Goal: Task Accomplishment & Management: Manage account settings

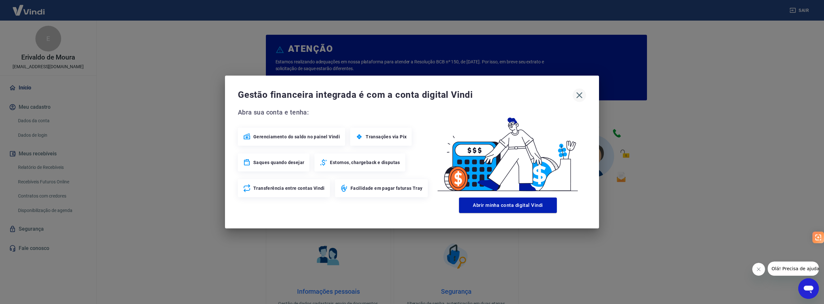
click at [579, 97] on icon "button" at bounding box center [579, 95] width 10 height 10
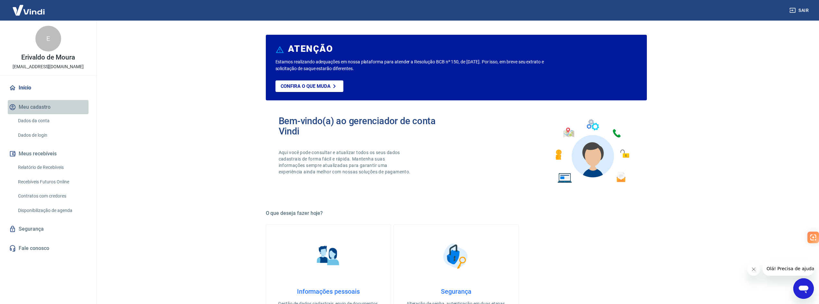
click at [35, 107] on button "Meu cadastro" at bounding box center [48, 107] width 81 height 14
click at [37, 120] on link "Dados da conta" at bounding box center [51, 120] width 73 height 13
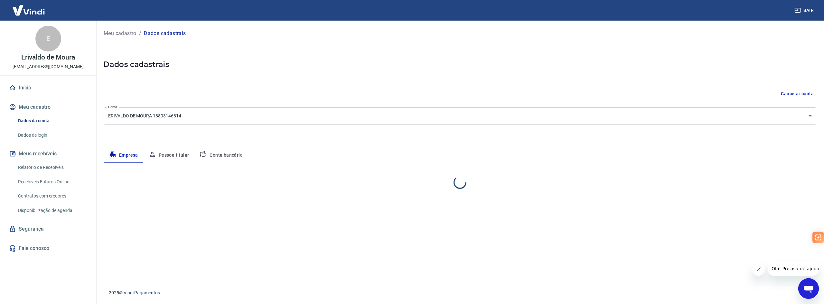
select select "SP"
select select "business"
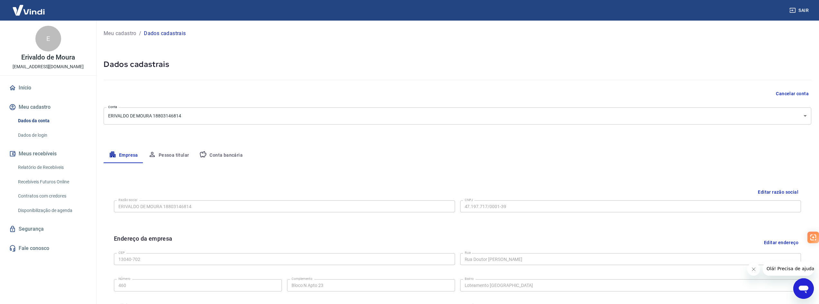
click at [46, 165] on link "Relatório de Recebíveis" at bounding box center [51, 167] width 73 height 13
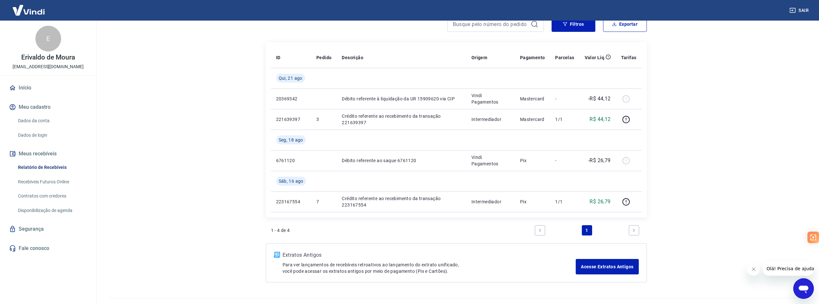
scroll to position [64, 0]
click at [56, 183] on link "Recebíveis Futuros Online" at bounding box center [51, 181] width 73 height 13
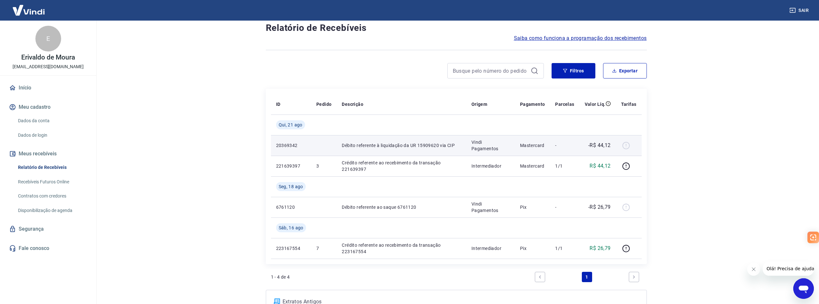
scroll to position [32, 0]
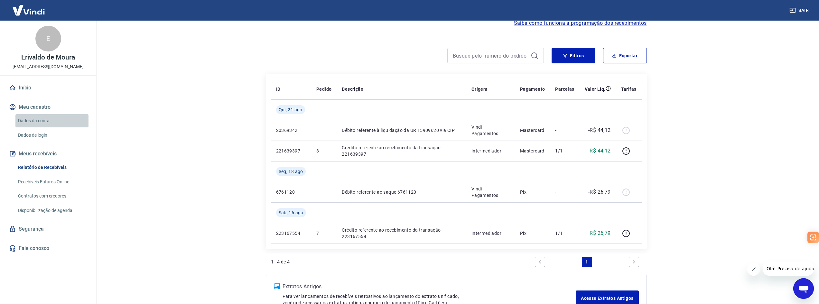
click at [40, 120] on link "Dados da conta" at bounding box center [51, 120] width 73 height 13
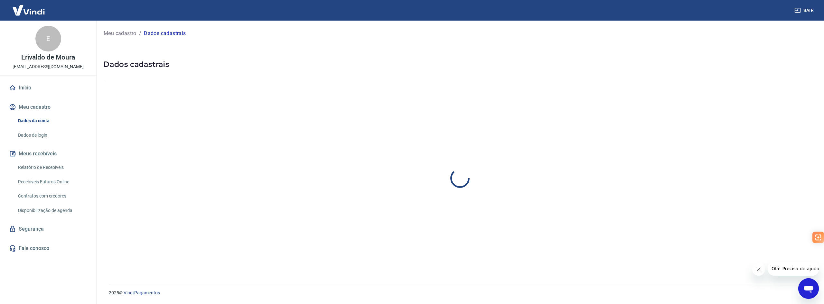
select select "SP"
select select "business"
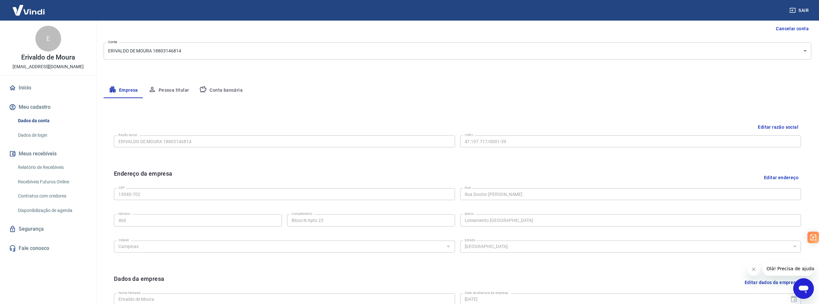
scroll to position [63, 0]
click at [175, 93] on button "Pessoa titular" at bounding box center [168, 91] width 51 height 15
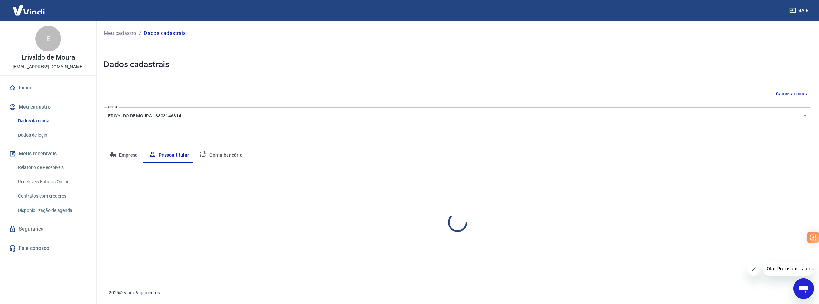
scroll to position [0, 0]
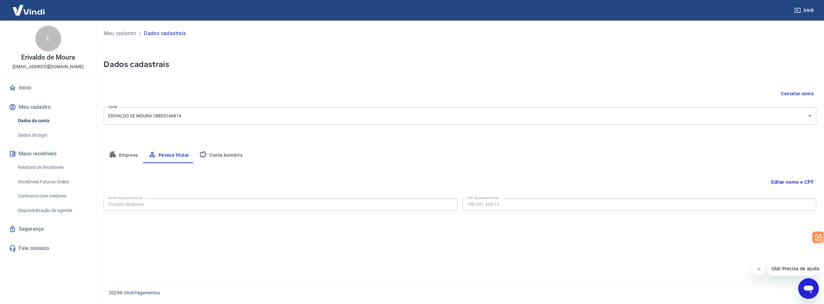
click at [220, 155] on button "Conta bancária" at bounding box center [221, 155] width 54 height 15
select select "1"
click at [124, 154] on button "Empresa" at bounding box center [124, 155] width 40 height 15
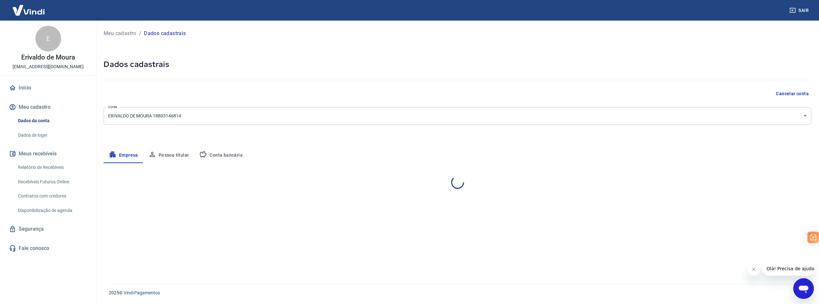
select select "SP"
select select "business"
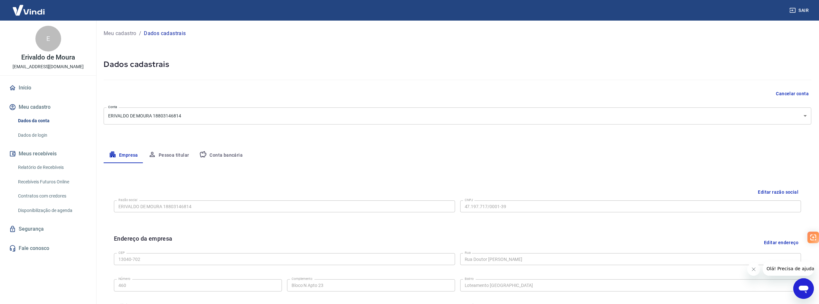
scroll to position [160, 0]
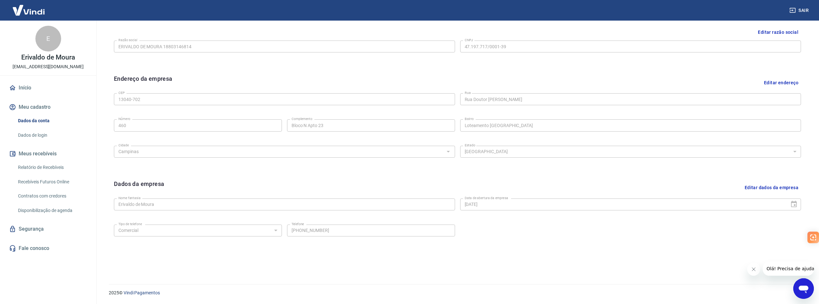
click at [41, 166] on link "Relatório de Recebíveis" at bounding box center [51, 167] width 73 height 13
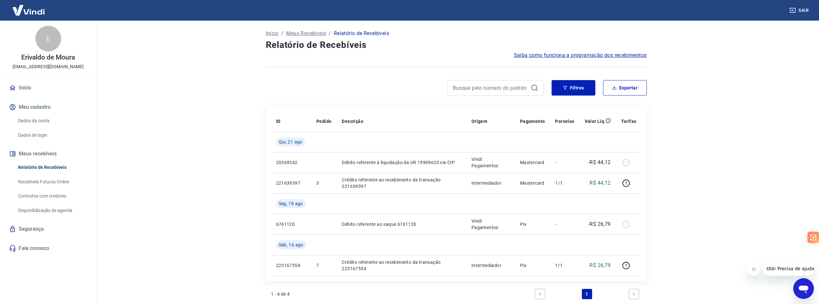
click at [42, 181] on link "Recebíveis Futuros Online" at bounding box center [51, 181] width 73 height 13
